Goal: Task Accomplishment & Management: Use online tool/utility

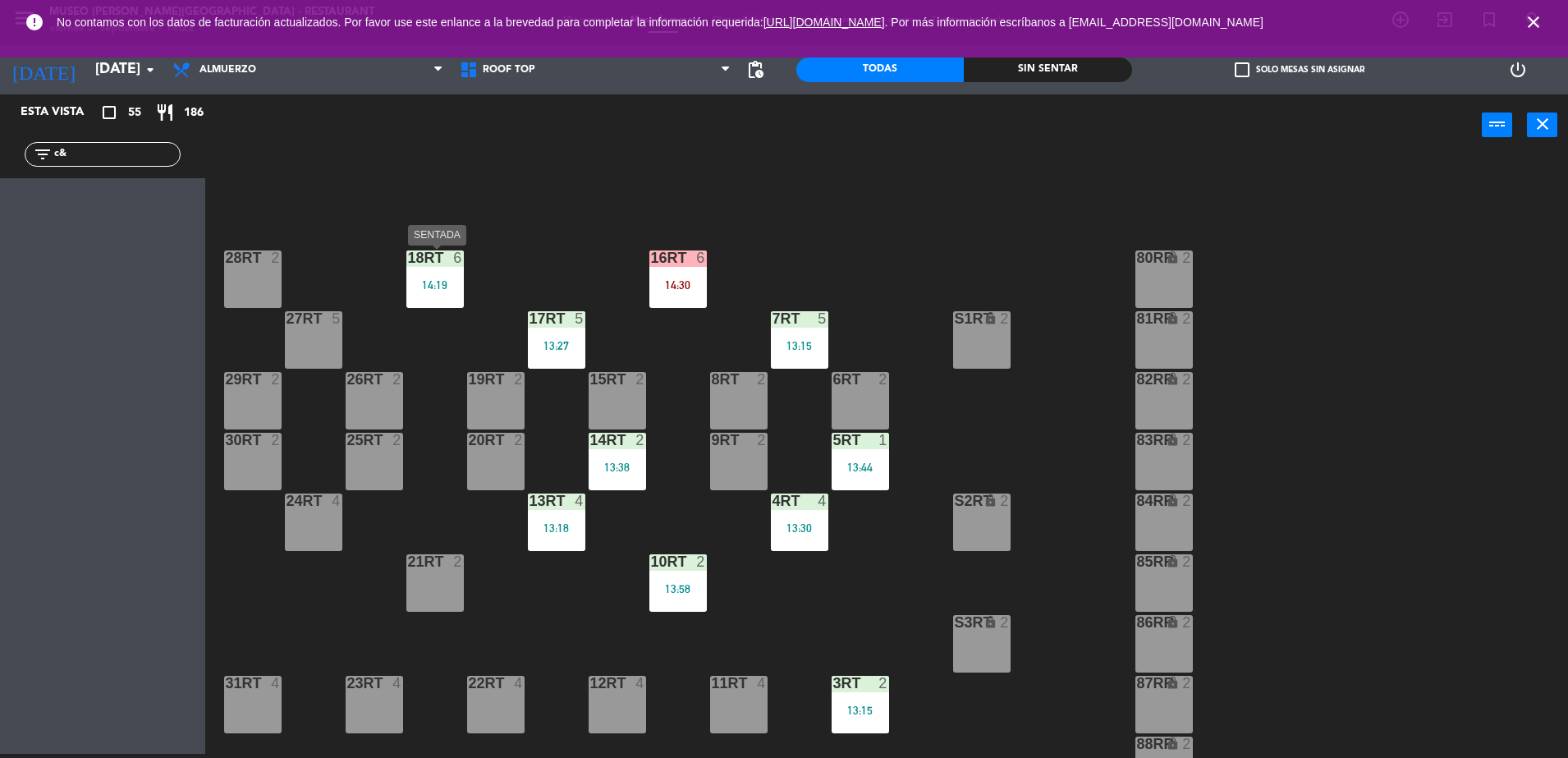
click at [443, 272] on div "18RT 6 14:19" at bounding box center [434, 278] width 57 height 57
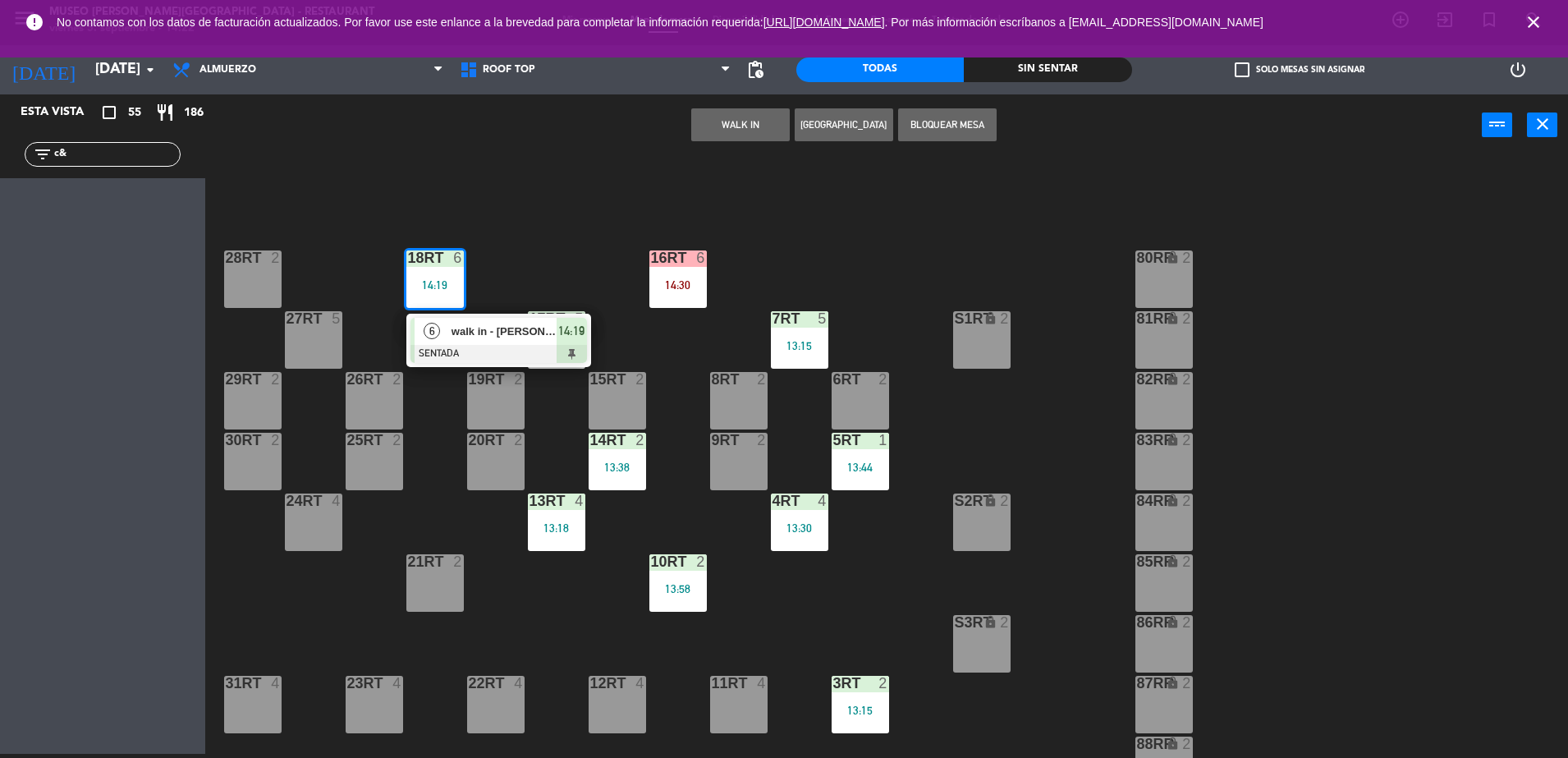
click at [580, 287] on div "18RT 6 14:19 6 walk in - [GEOGRAPHIC_DATA][PERSON_NAME] SENTADA 14:19 16RT 6 14…" at bounding box center [894, 459] width 1347 height 598
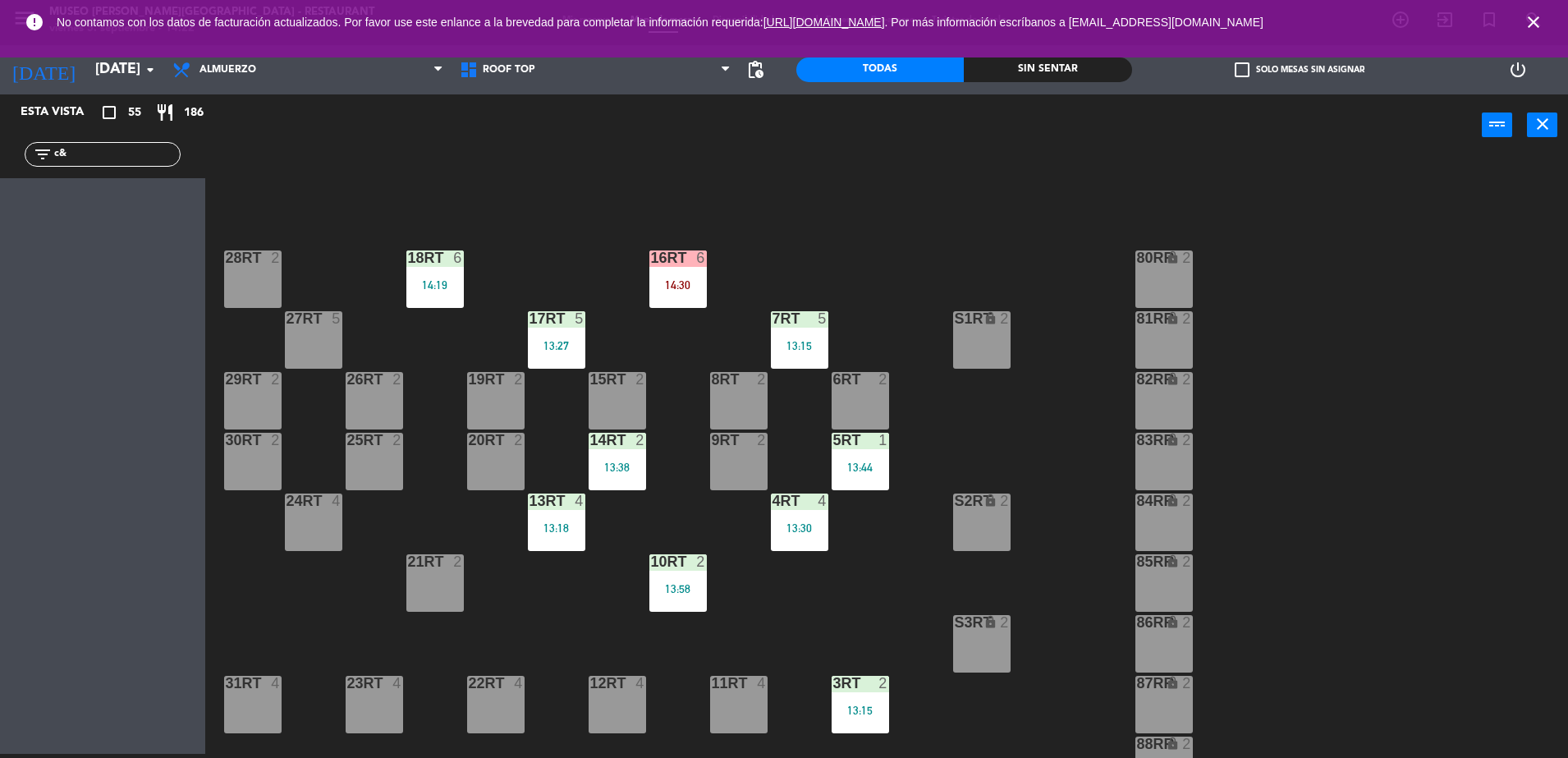
click at [406, 273] on div "18RT 6 14:19" at bounding box center [434, 278] width 57 height 57
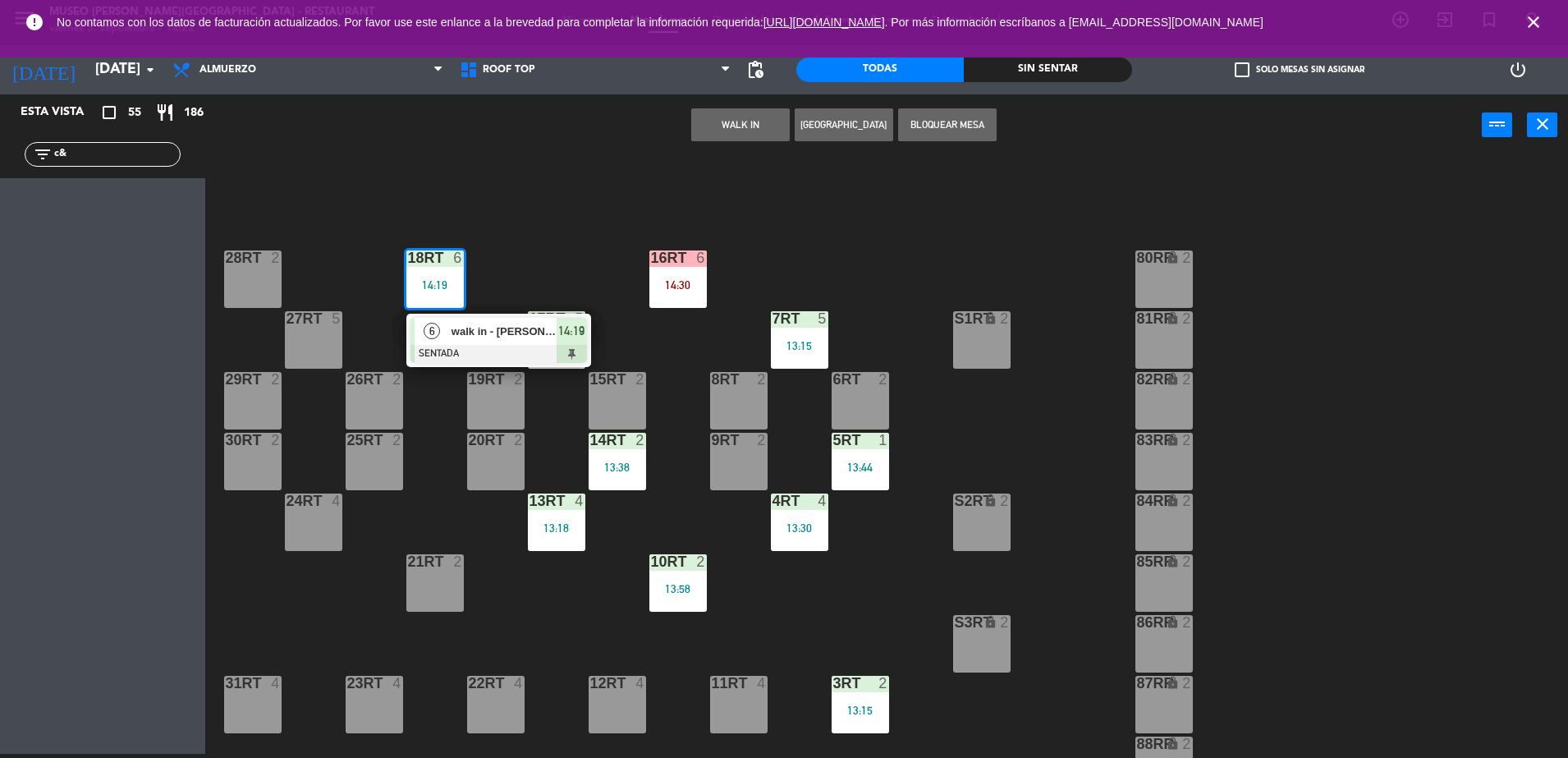
click at [501, 349] on div at bounding box center [498, 354] width 176 height 18
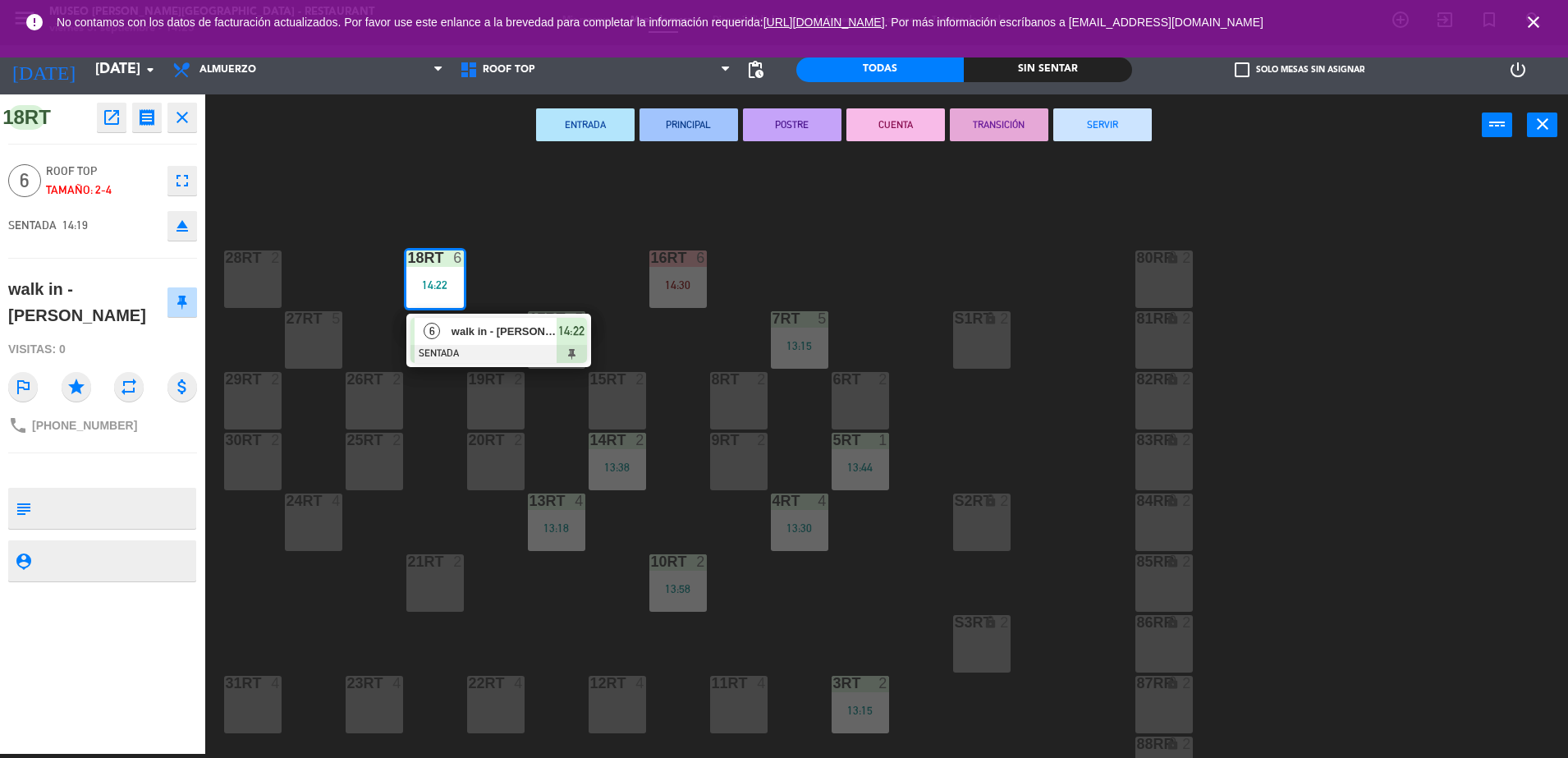
click at [881, 337] on div "18RT 6 14:22 6 walk in - [PERSON_NAME] 963 SENTADA 14:22 16RT 6 14:30 28RT 2 80…" at bounding box center [894, 459] width 1347 height 598
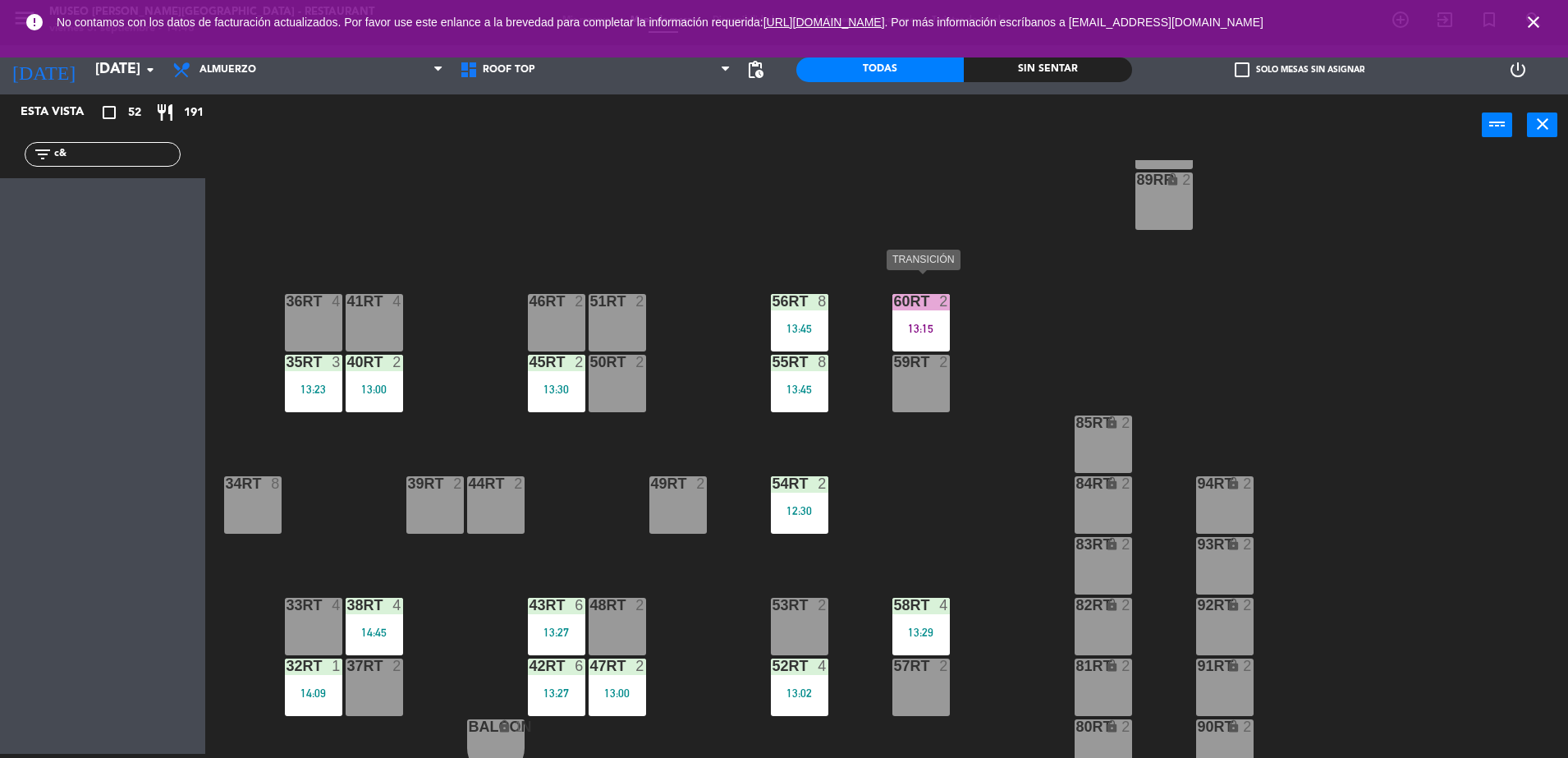
scroll to position [643, 0]
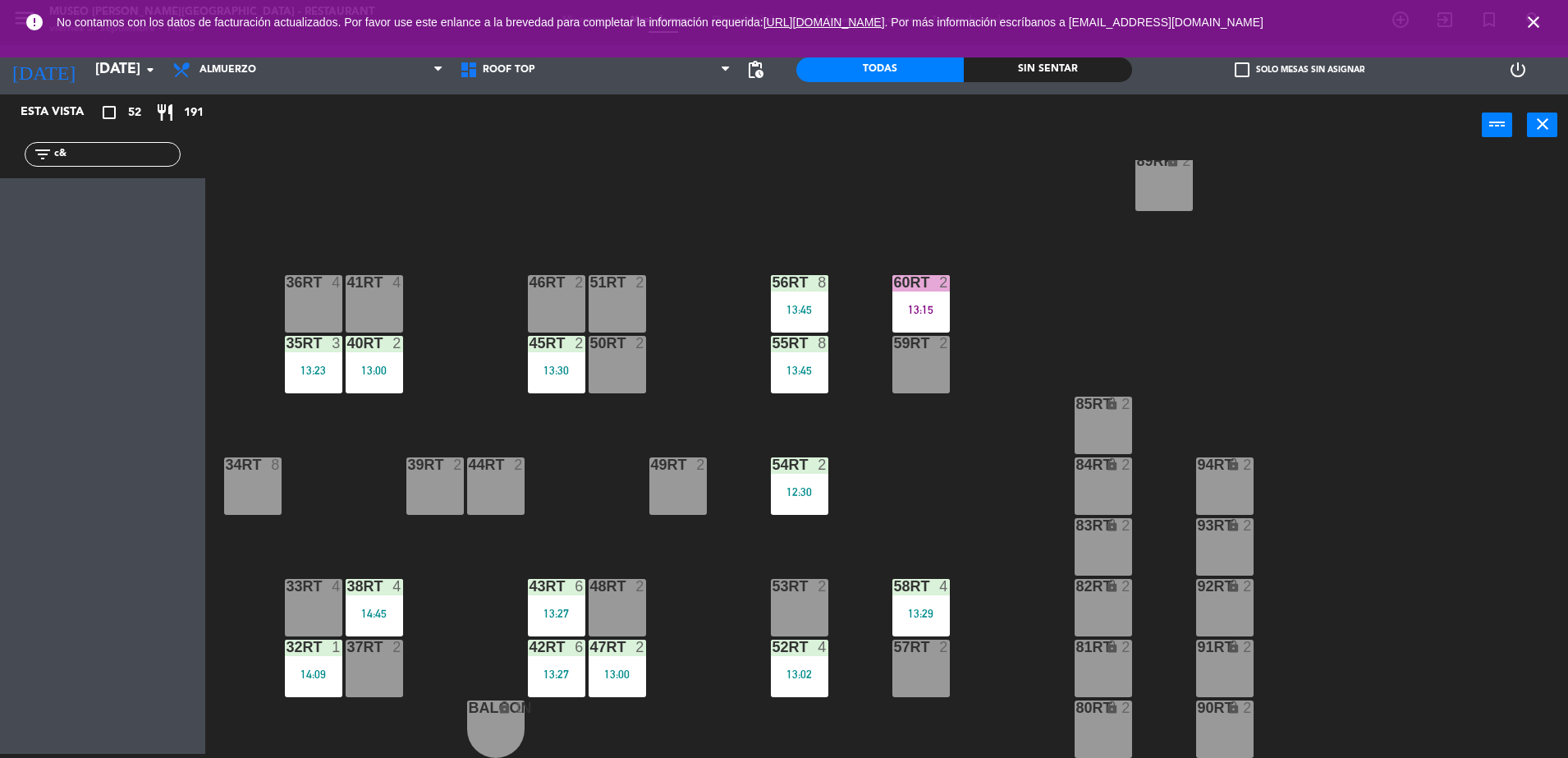
click at [1539, 28] on icon "close" at bounding box center [1533, 21] width 20 height 20
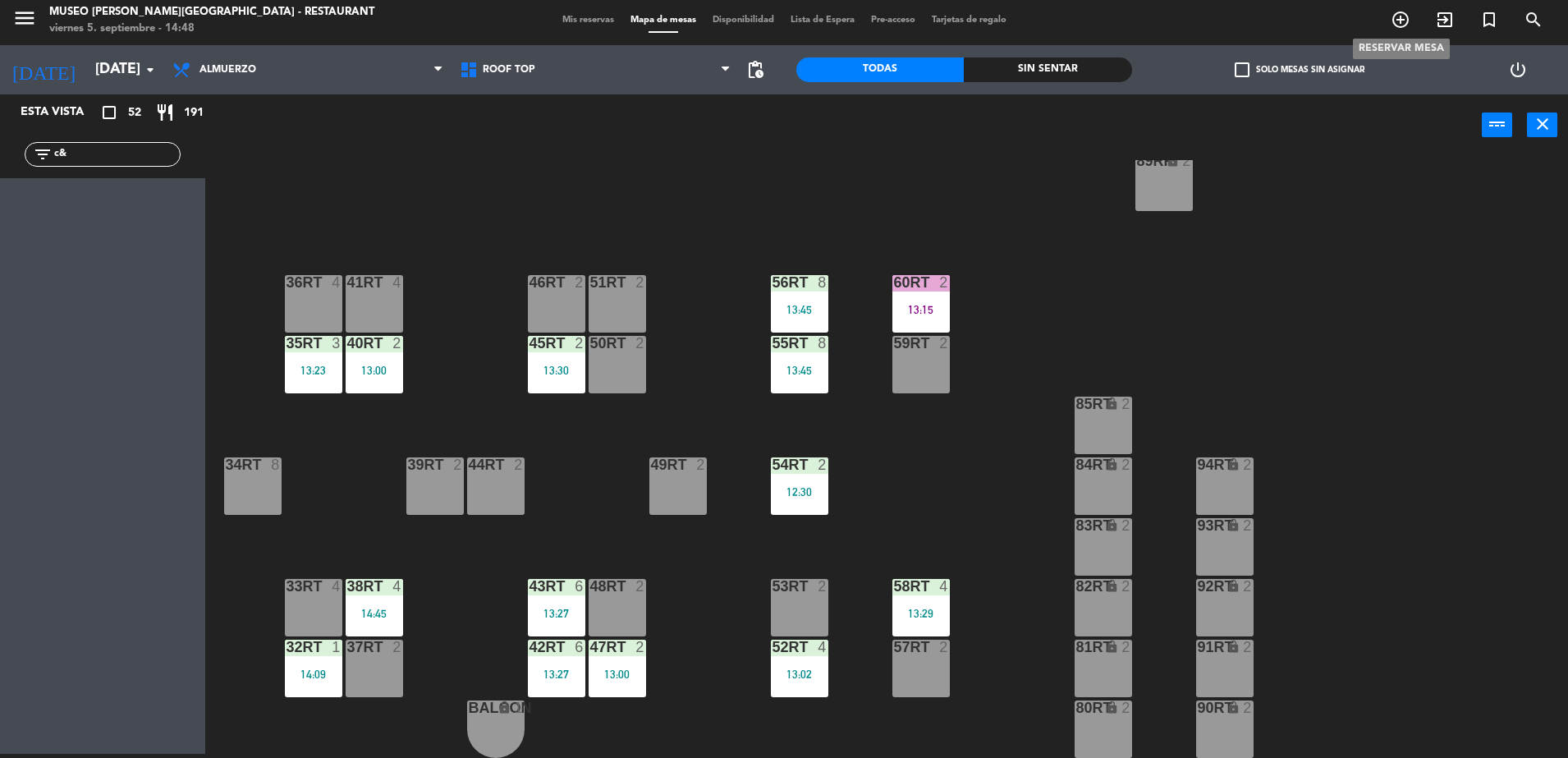
click at [1397, 15] on icon "add_circle_outline" at bounding box center [1400, 20] width 20 height 20
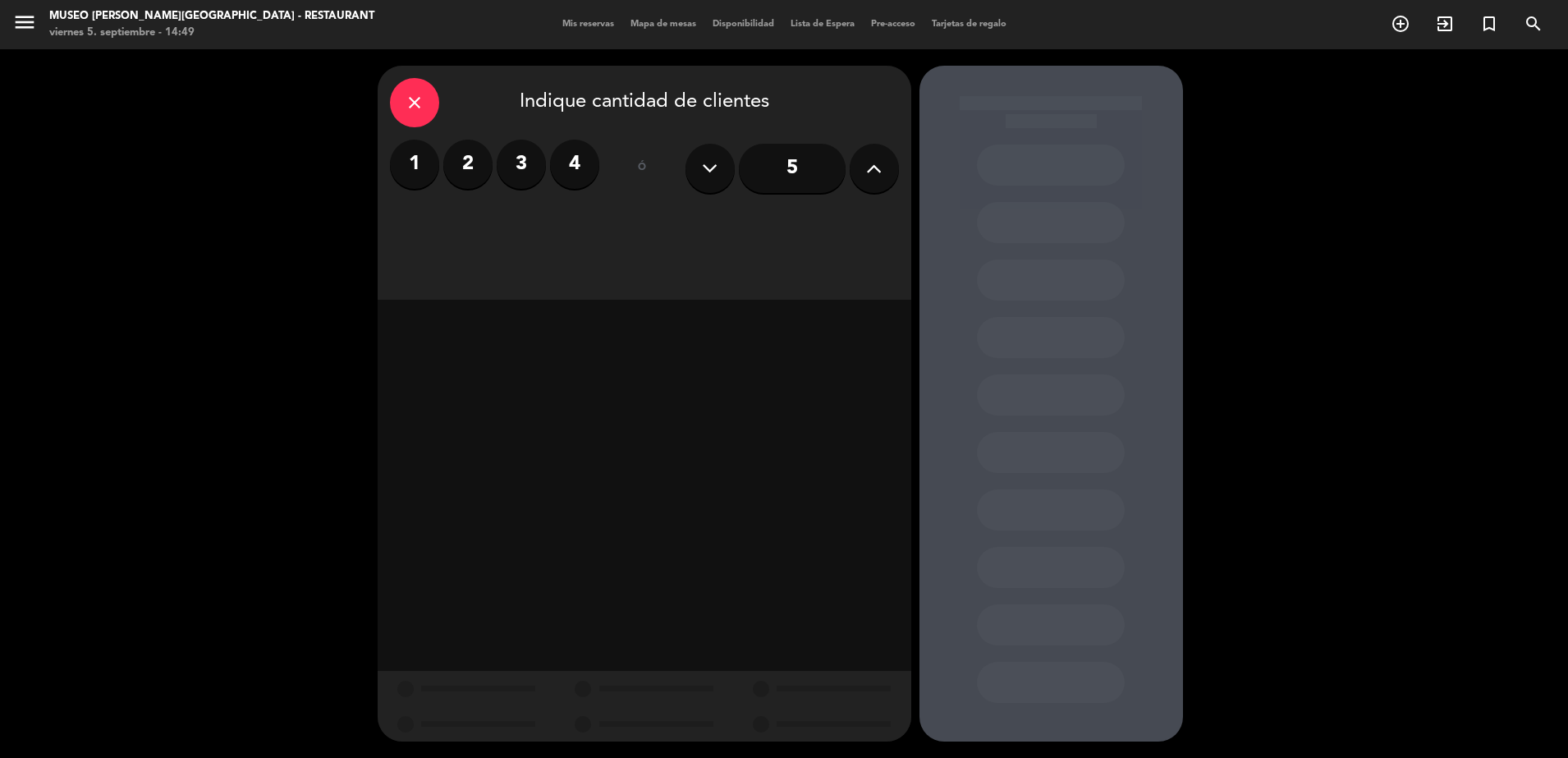
click at [458, 175] on label "2" at bounding box center [468, 164] width 50 height 50
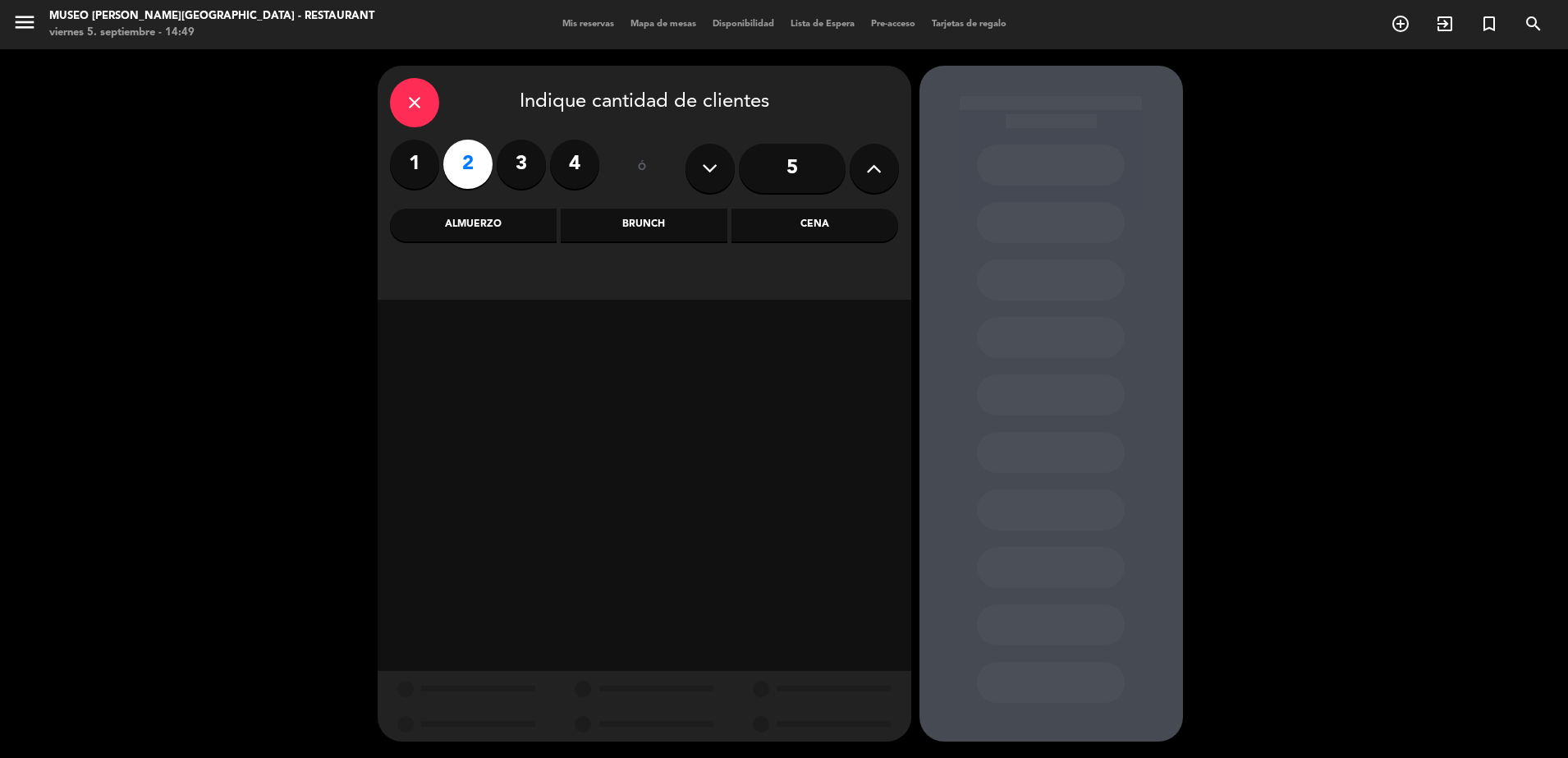
click at [819, 211] on div "Cena" at bounding box center [814, 224] width 167 height 33
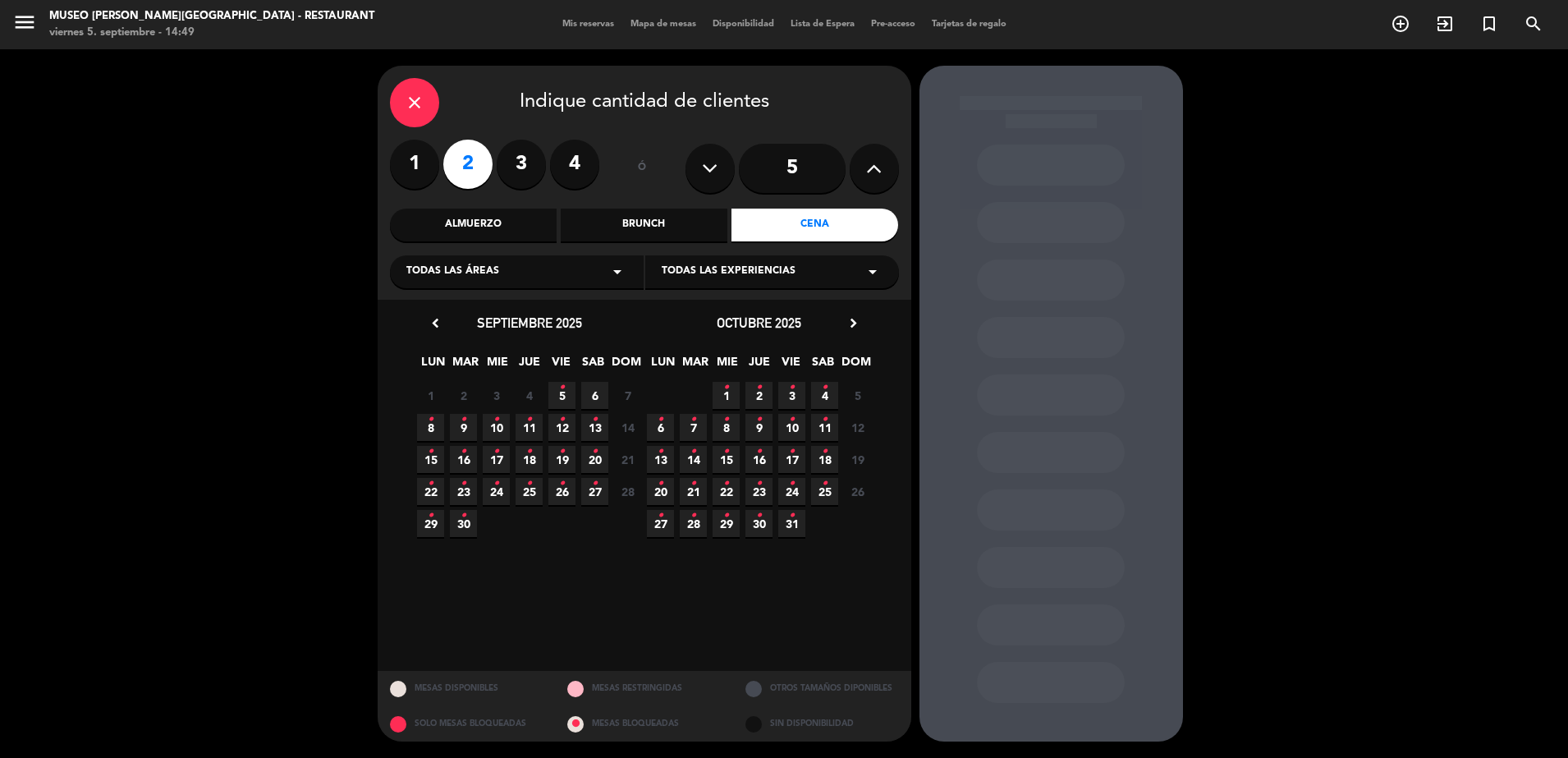
click at [559, 390] on icon "•" at bounding box center [562, 387] width 6 height 27
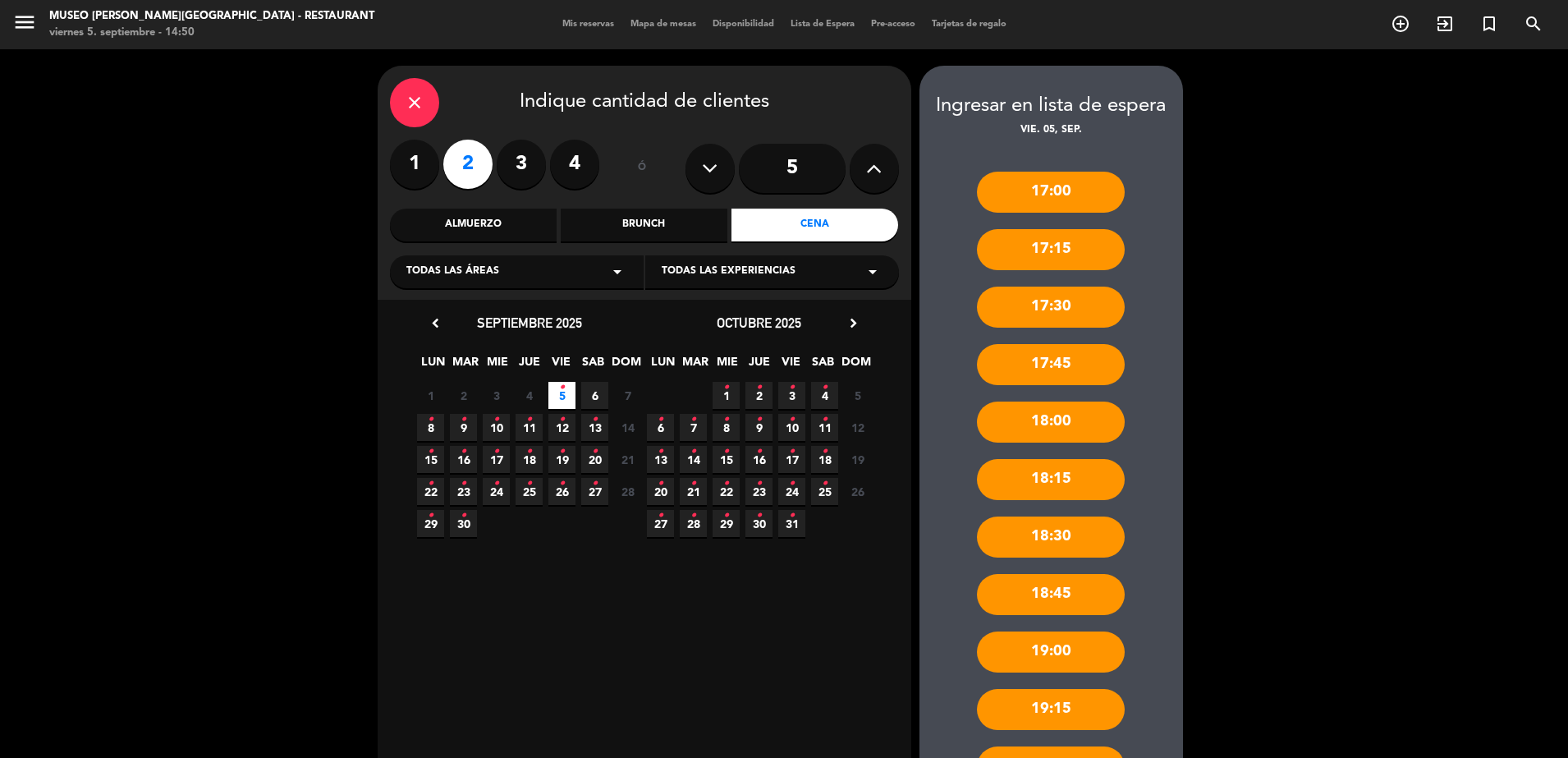
click at [465, 80] on div "close Indique cantidad de clientes" at bounding box center [644, 103] width 509 height 50
click at [429, 104] on div "close" at bounding box center [414, 103] width 50 height 50
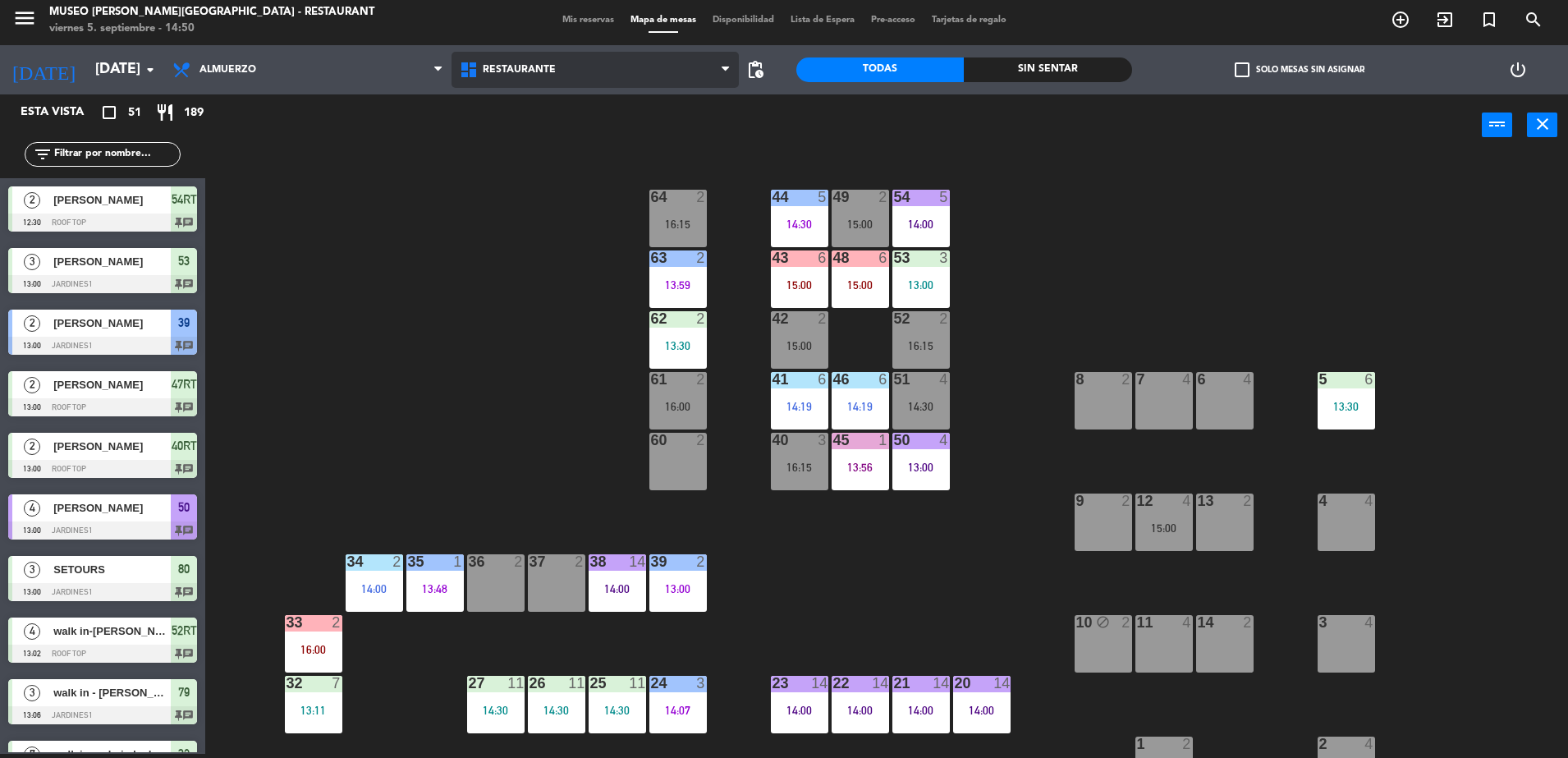
click at [665, 70] on span "Restaurante" at bounding box center [594, 69] width 287 height 36
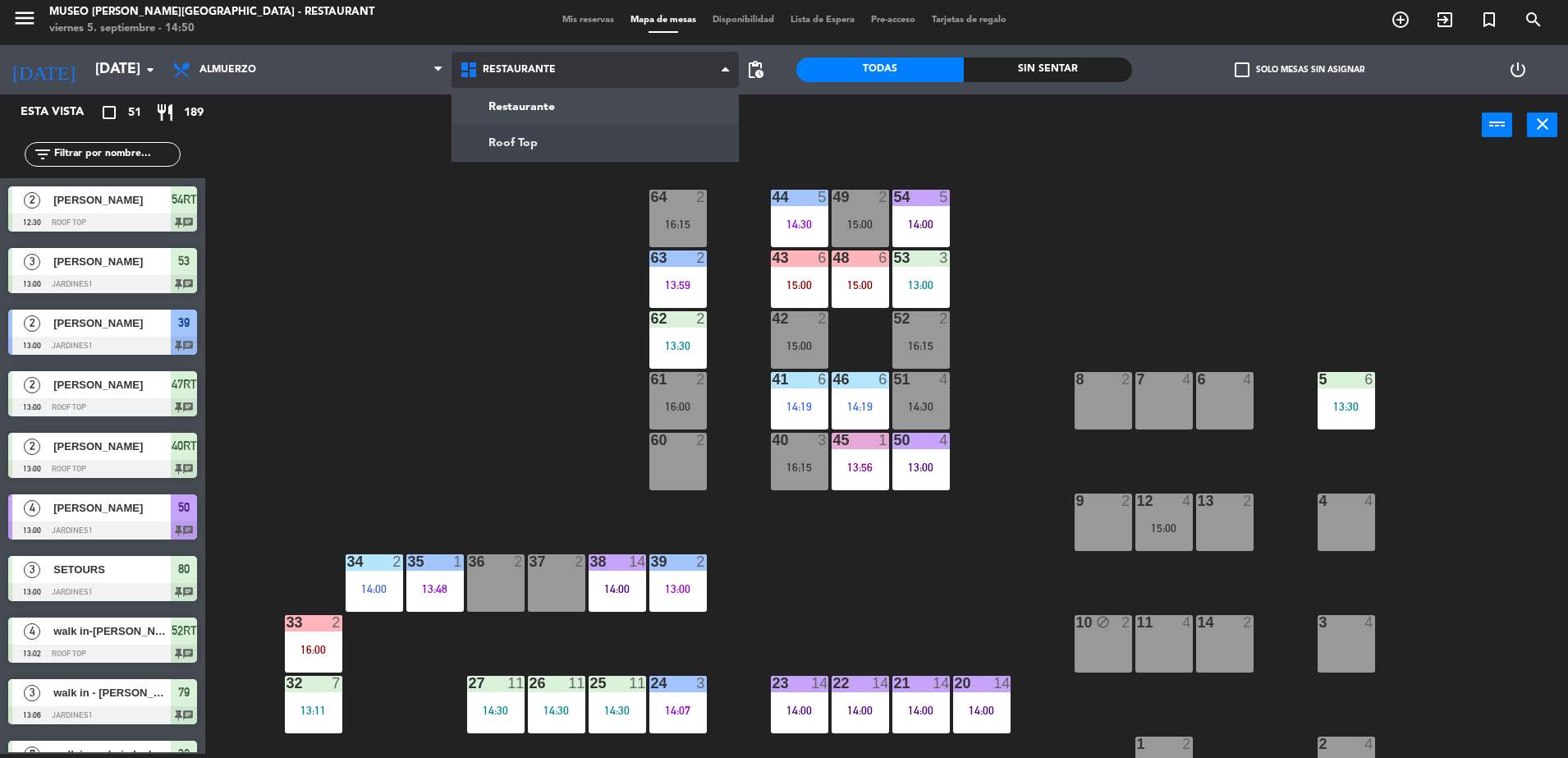
click at [666, 156] on ng-component "menu [GEOGRAPHIC_DATA][PERSON_NAME] - Restaurant [DATE] 5. septiembre - 14:50 M…" at bounding box center [784, 376] width 1568 height 761
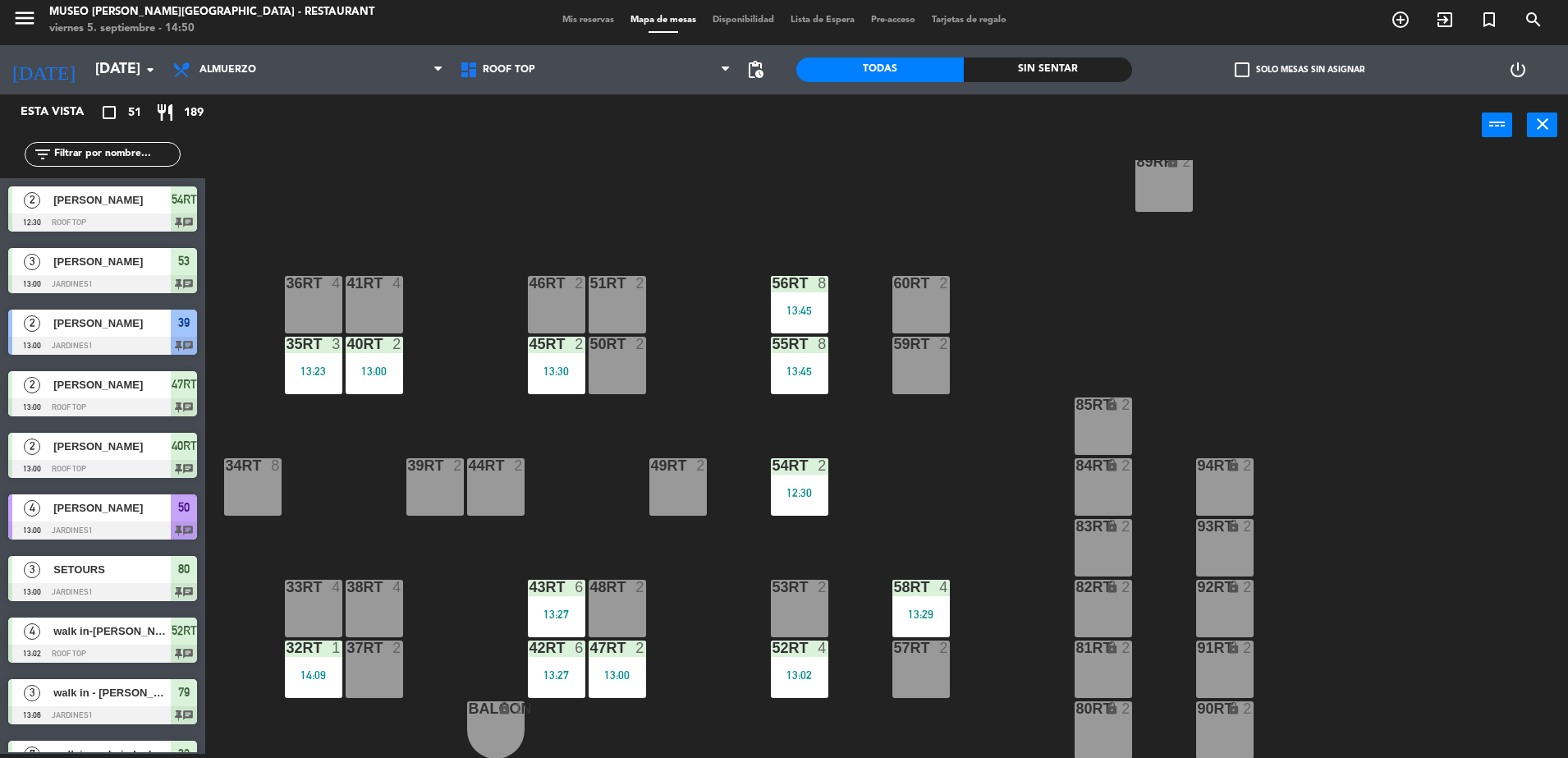
scroll to position [643, 0]
click at [781, 663] on div "52RT 4 13:02" at bounding box center [799, 668] width 57 height 57
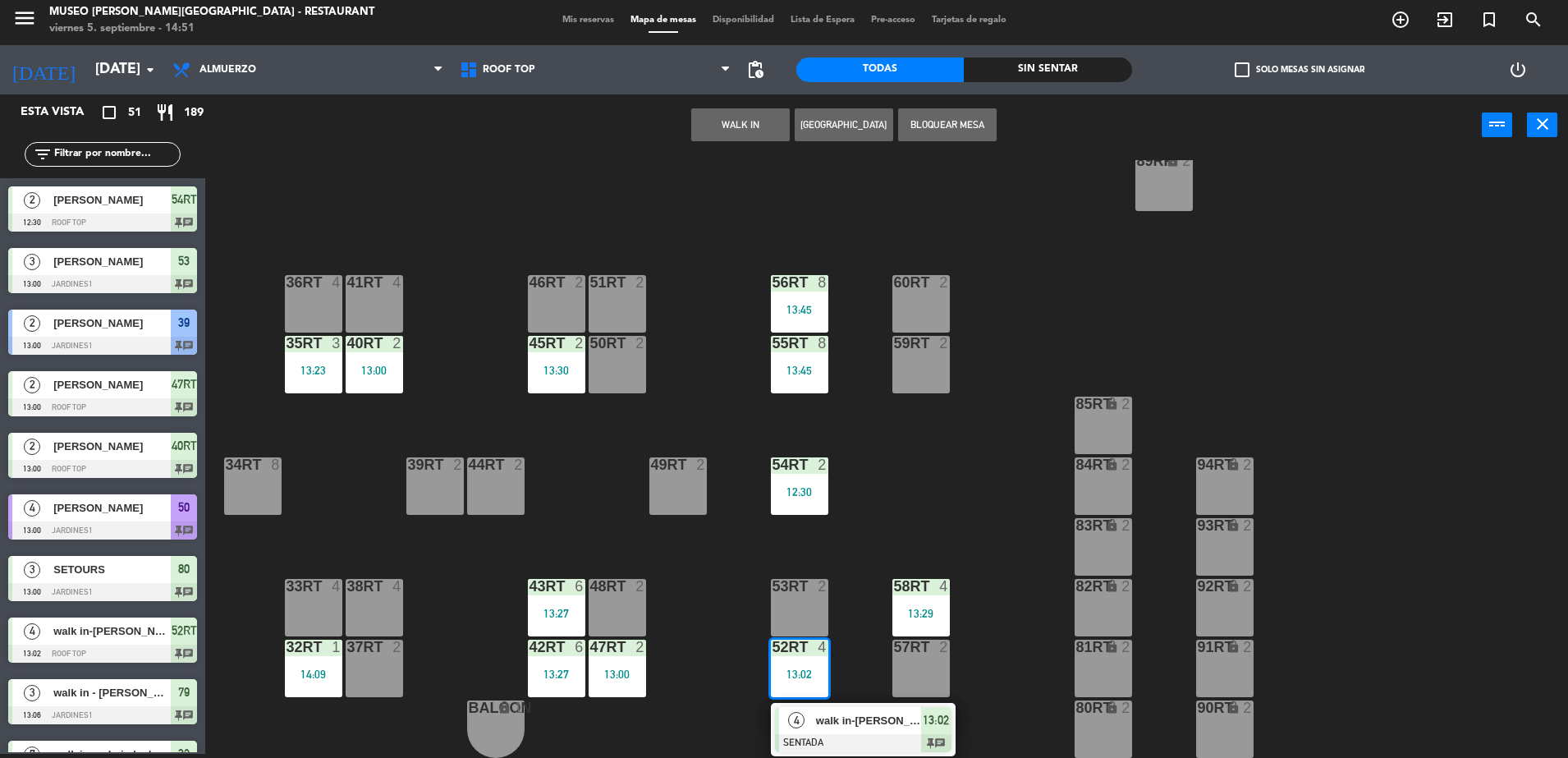
click at [833, 722] on span "walk in-[PERSON_NAME]" at bounding box center [868, 720] width 105 height 17
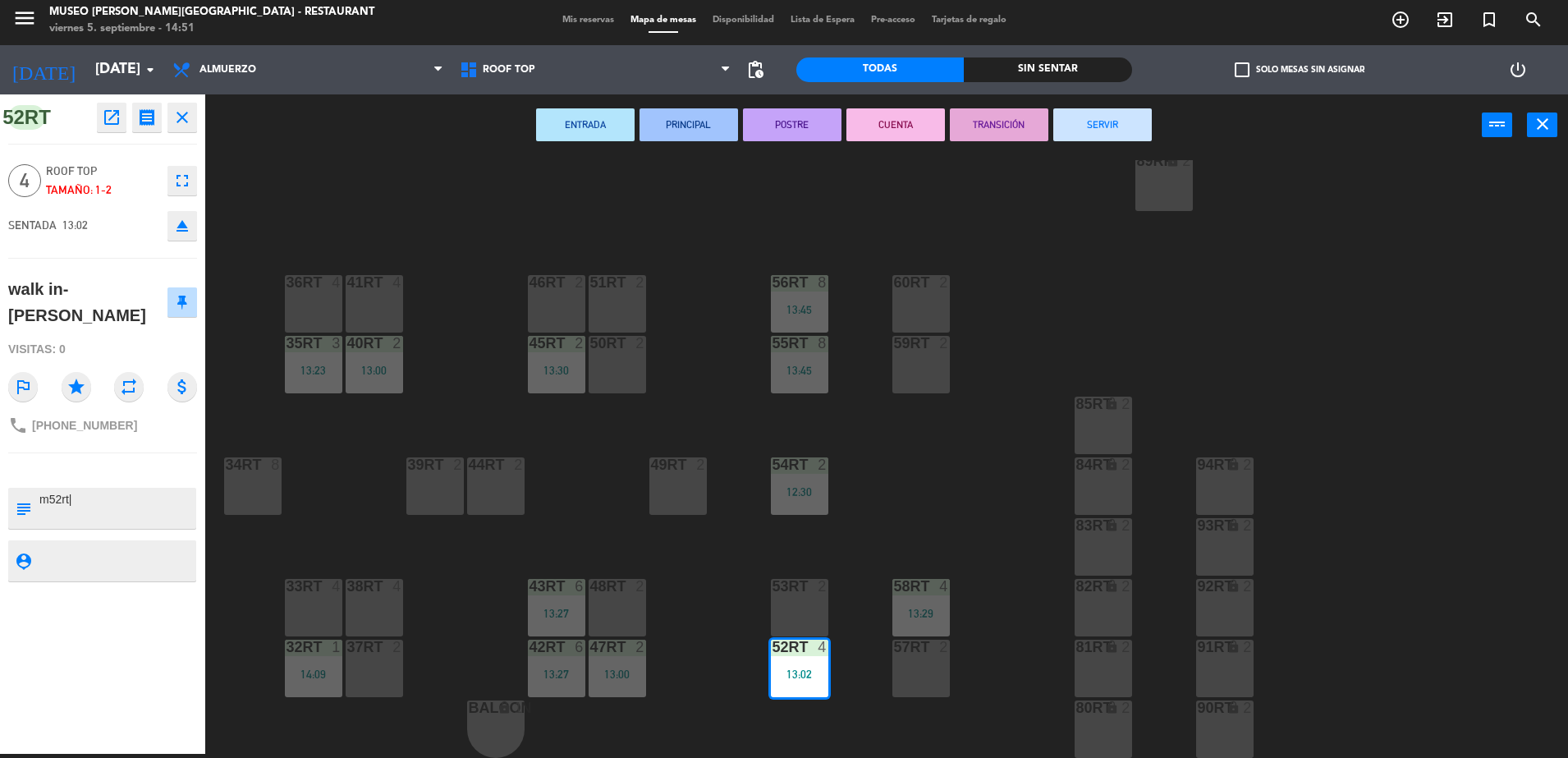
click at [978, 433] on div "18RT 6 14:30 16RT 6 14:22 28RT 2 80RR lock 2 27RT 5 7RT 5 13:15 S1RT lock 2 17R…" at bounding box center [894, 459] width 1347 height 598
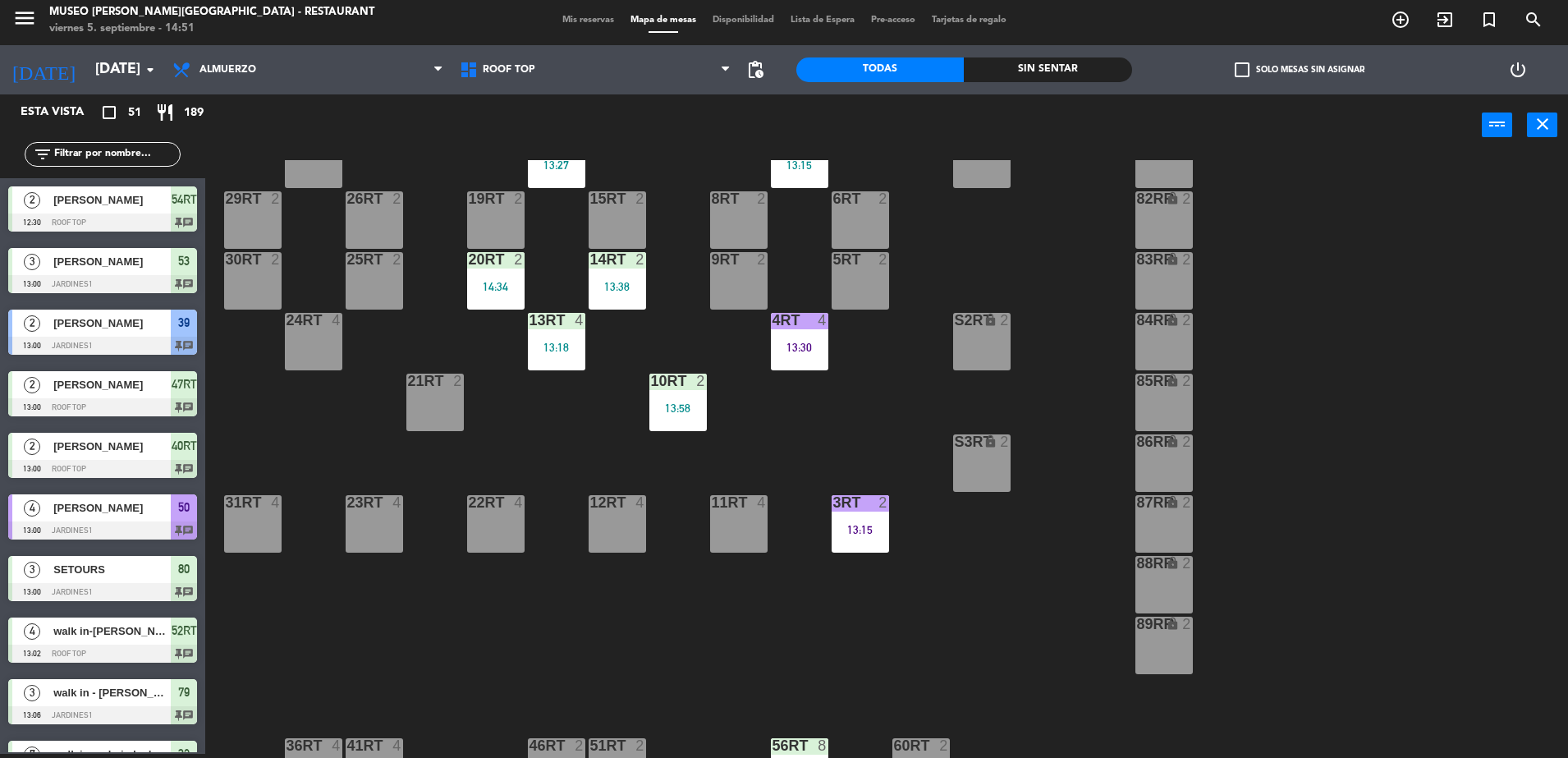
scroll to position [0, 0]
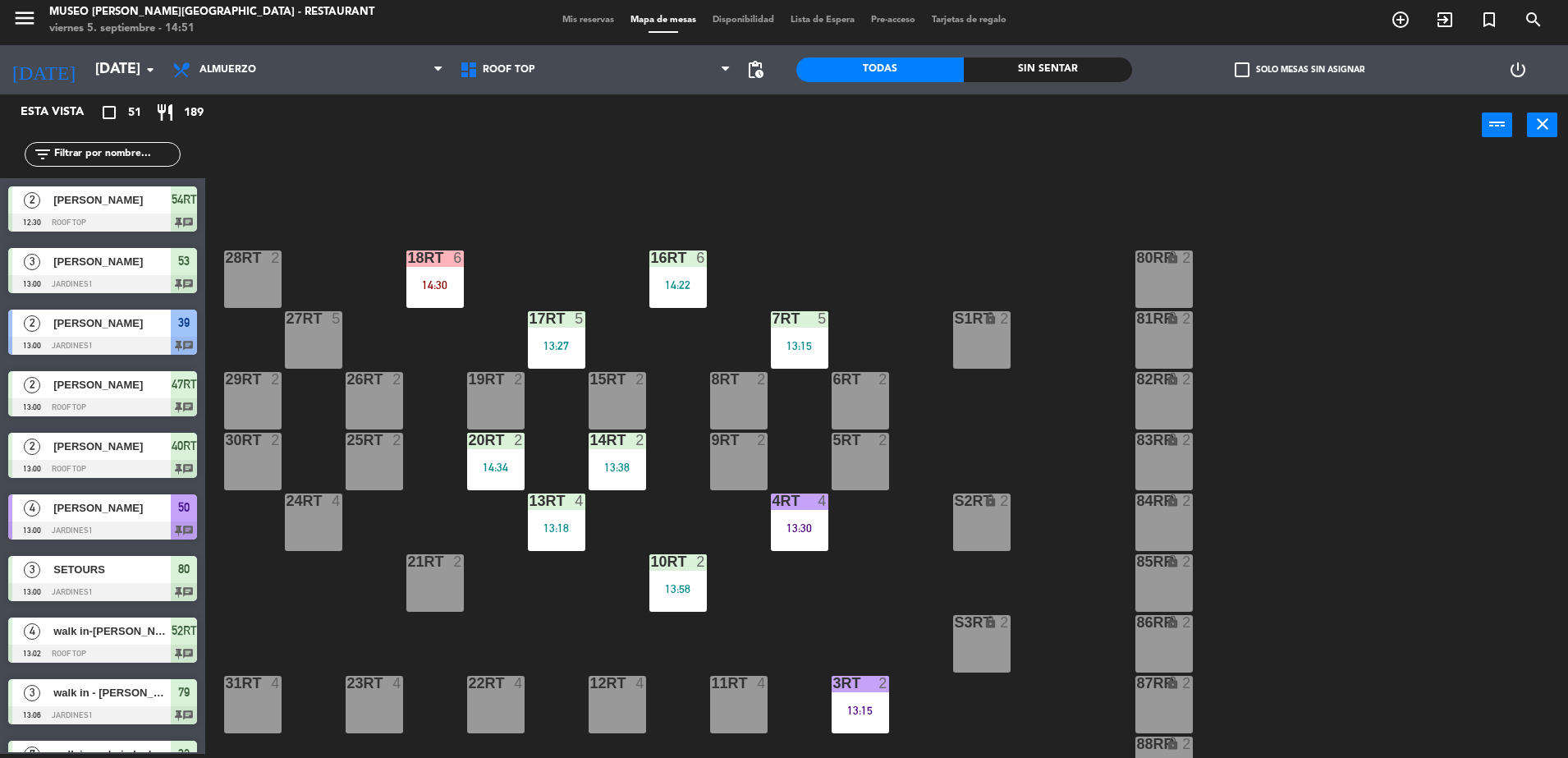
click at [669, 284] on div "14:22" at bounding box center [677, 284] width 57 height 11
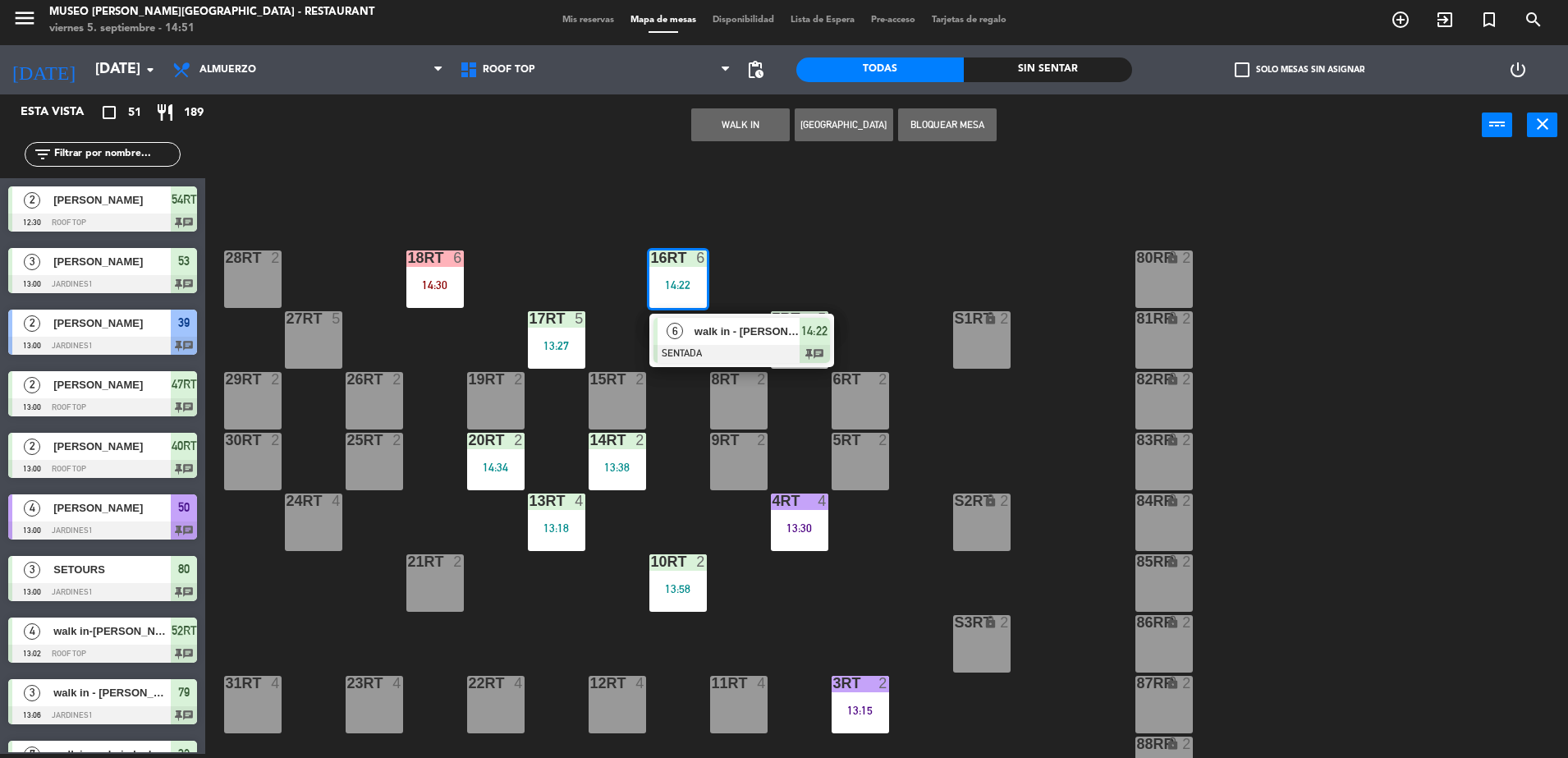
click at [927, 287] on div "18RT 6 14:30 16RT 6 14:22 6 walk in - [PERSON_NAME] 963 SENTADA 14:22 chat 28RT…" at bounding box center [894, 459] width 1347 height 598
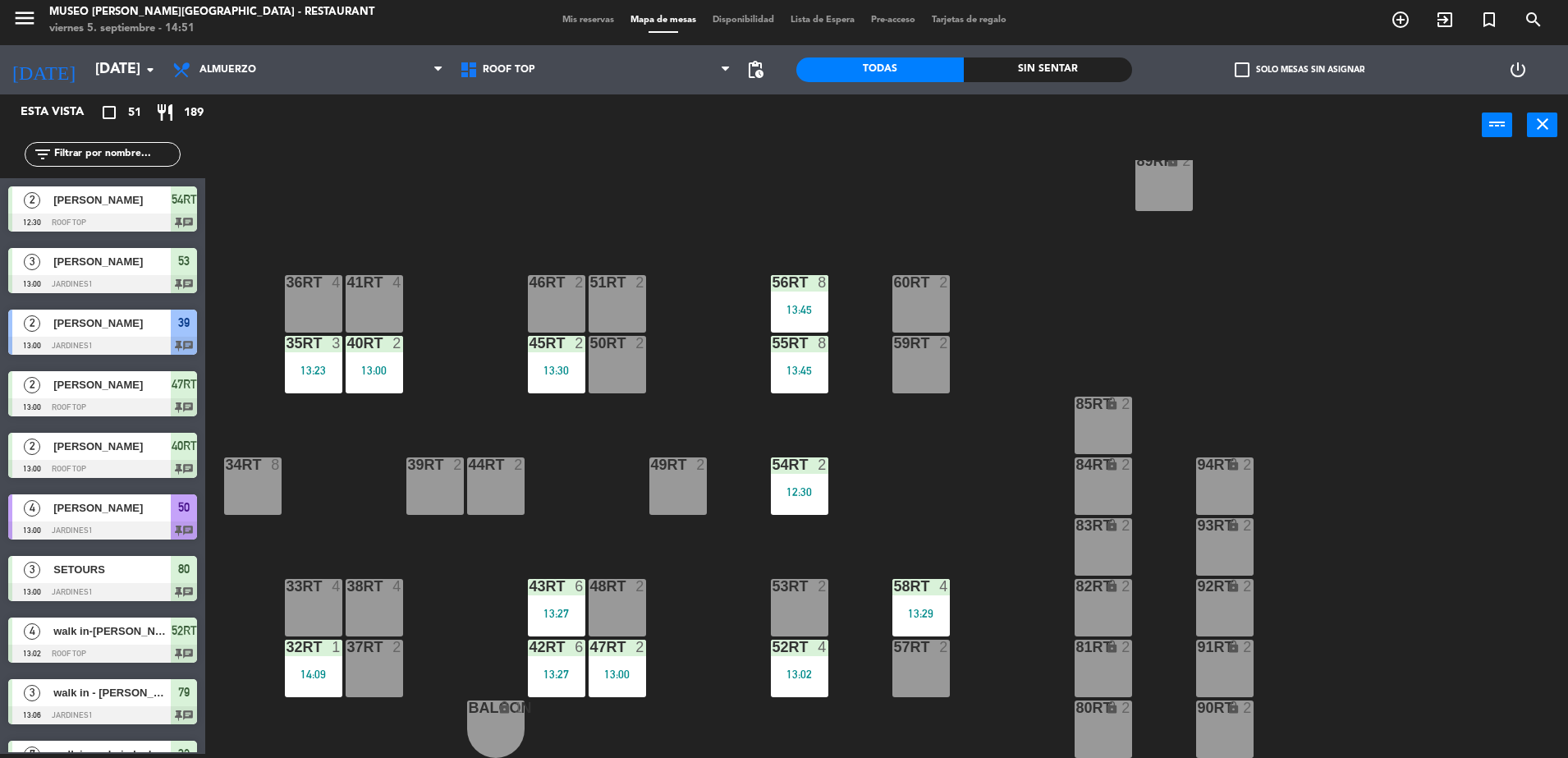
scroll to position [630, 0]
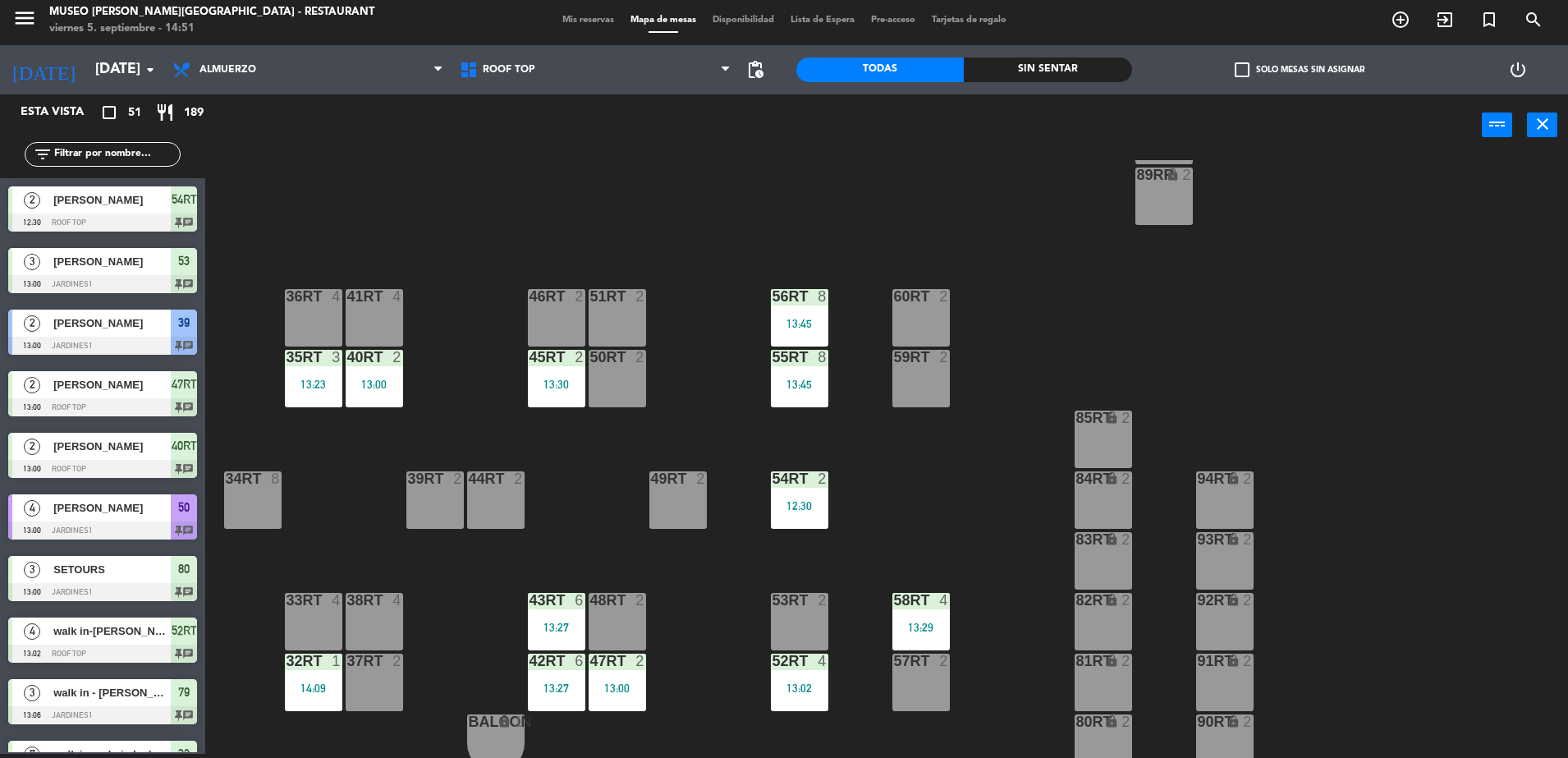
click at [918, 632] on div "13:29" at bounding box center [921, 627] width 57 height 11
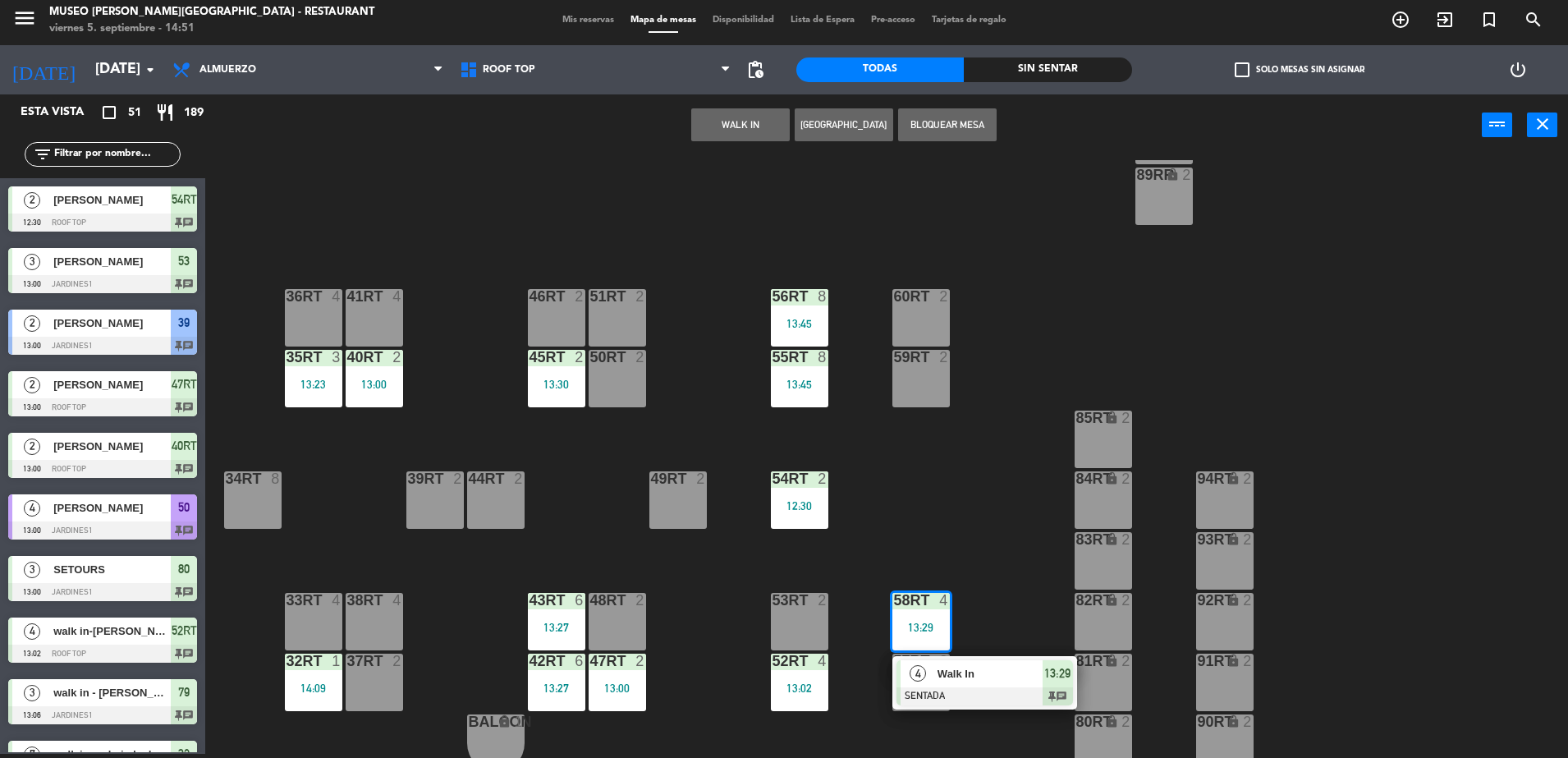
click at [1031, 568] on div "18RT 6 14:30 16RT 6 14:22 28RT 2 80RR lock 2 27RT 5 7RT 5 13:15 S1RT lock 2 17R…" at bounding box center [894, 459] width 1347 height 598
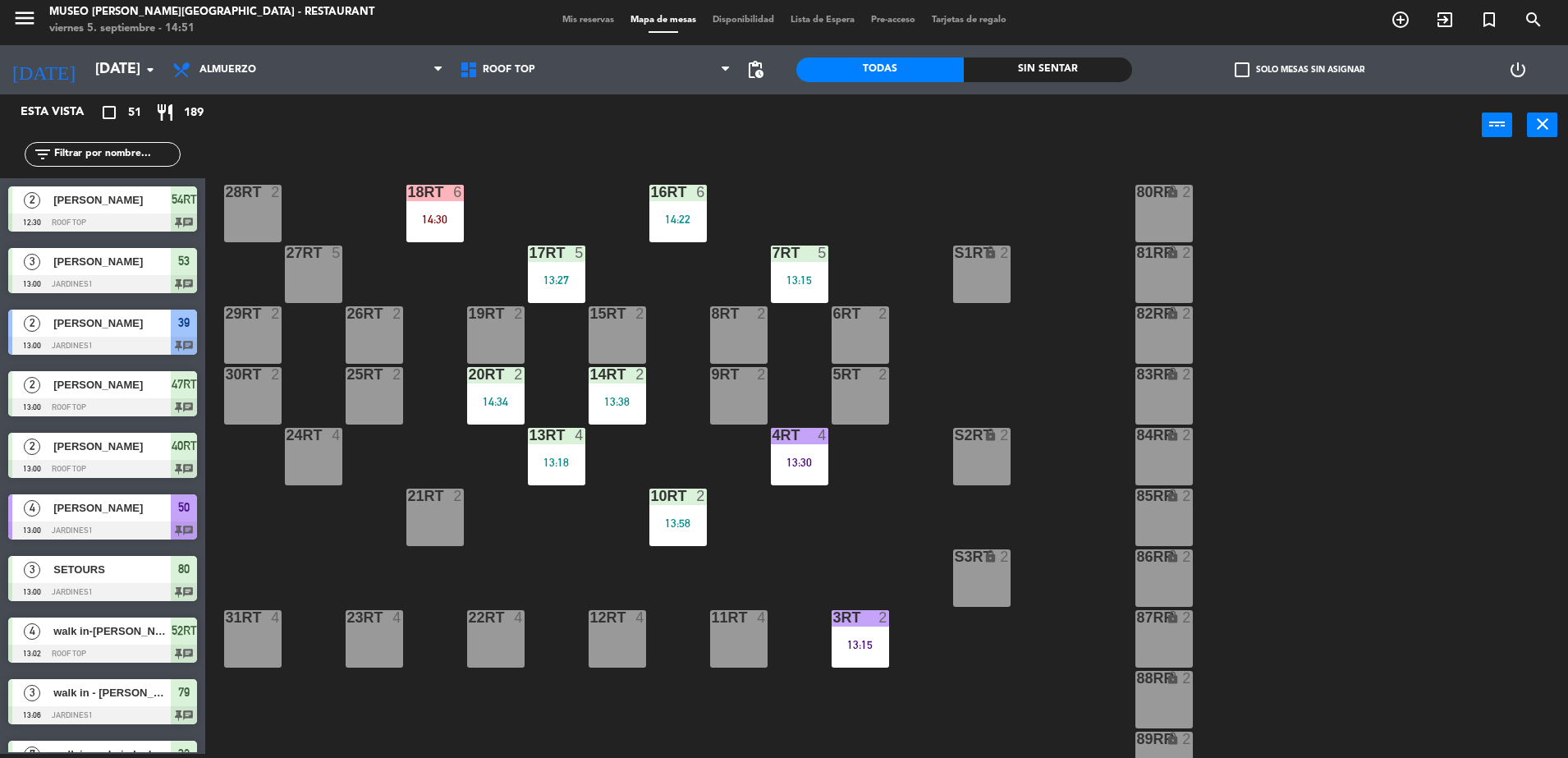
scroll to position [0, 0]
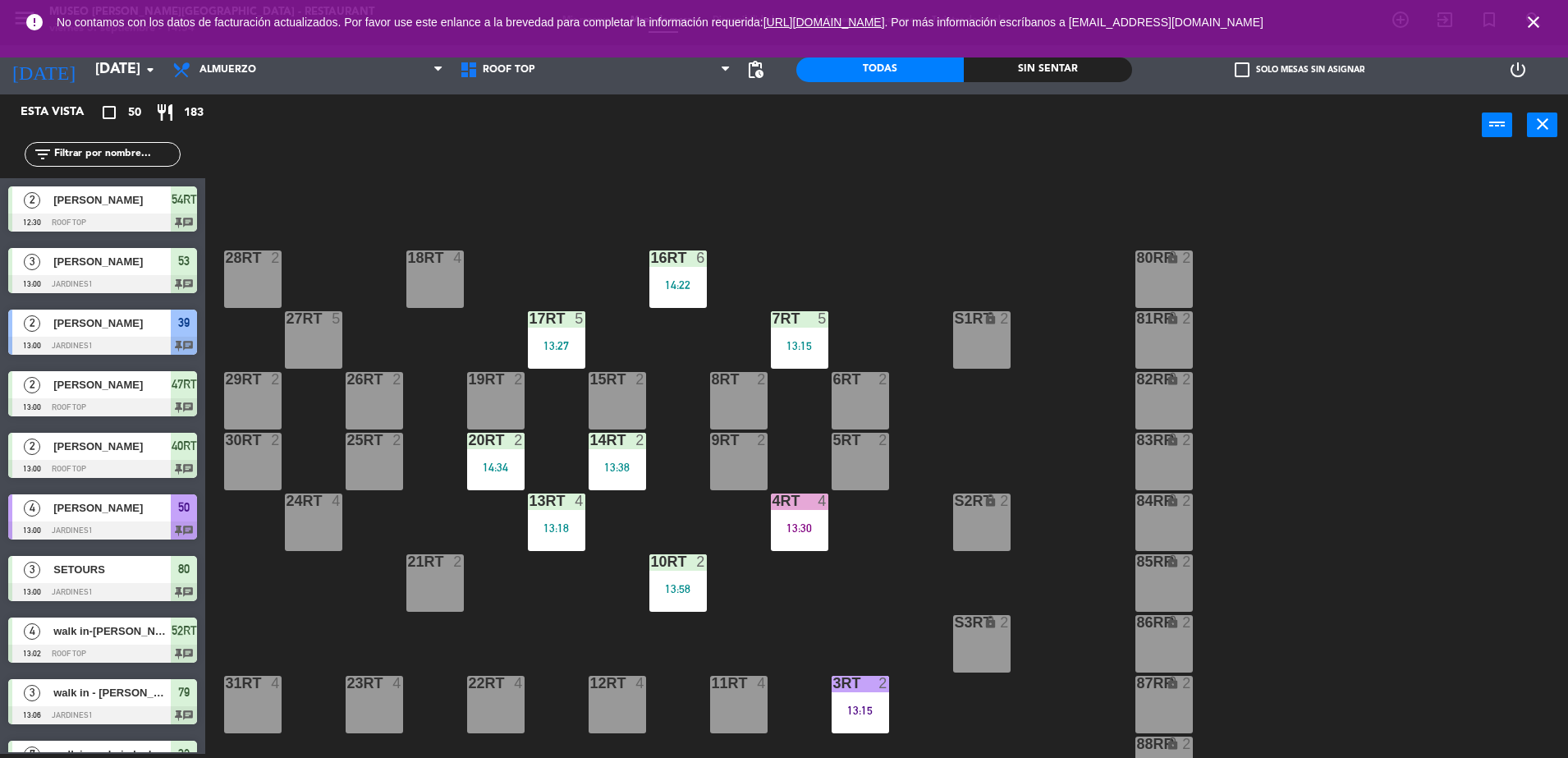
click at [778, 218] on div "18RT 4 16RT 6 14:22 28RT 2 80RR lock 2 27RT 5 7RT 5 13:15 S1RT lock 2 17RT 5 13…" at bounding box center [894, 459] width 1347 height 598
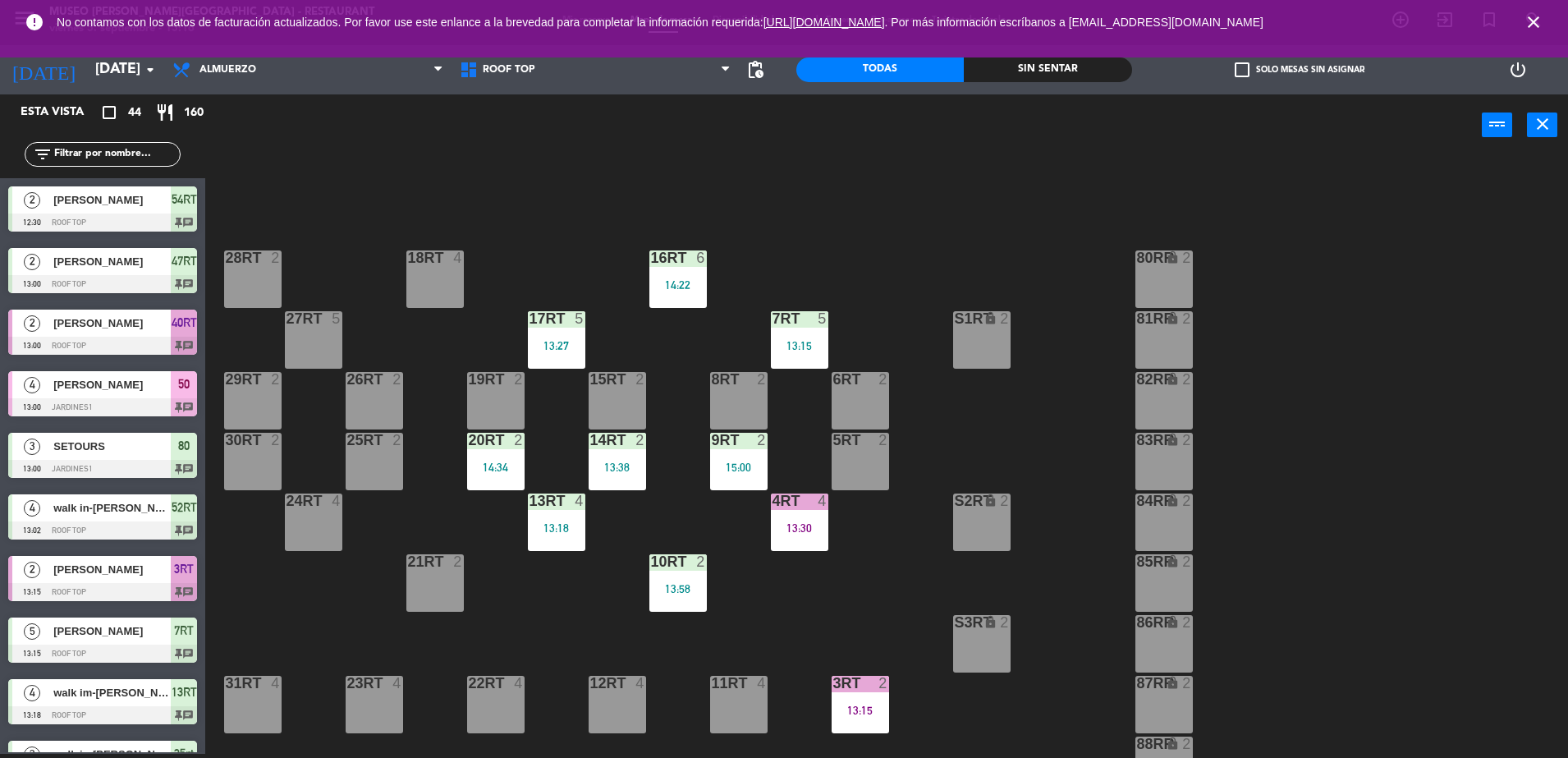
click at [1530, 30] on icon "close" at bounding box center [1533, 21] width 20 height 20
